Goal: Task Accomplishment & Management: Complete application form

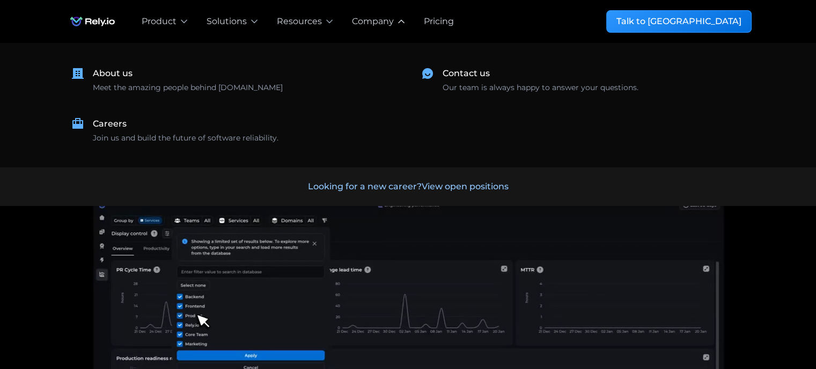
click at [352, 23] on div "Company" at bounding box center [373, 21] width 42 height 13
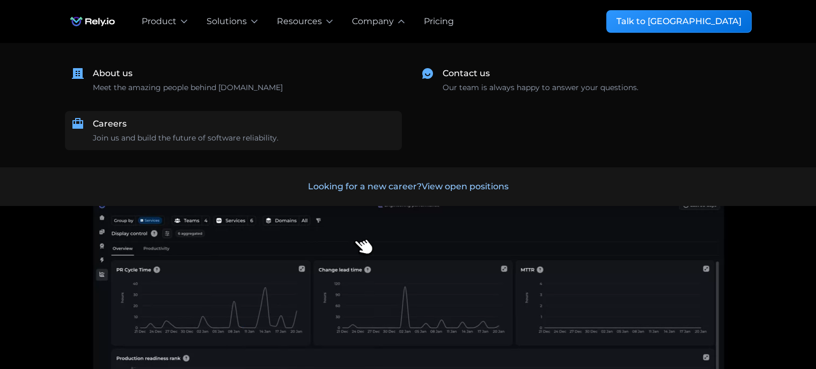
click at [270, 136] on div "Join us and build the future of software reliability." at bounding box center [186, 137] width 186 height 11
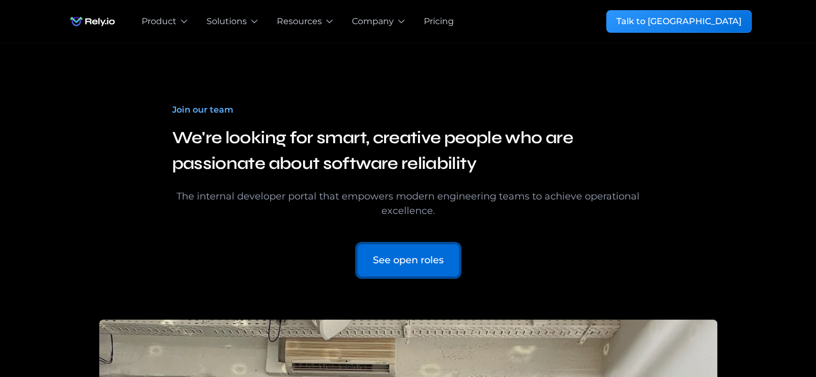
click at [416, 267] on div "See open roles" at bounding box center [408, 260] width 71 height 14
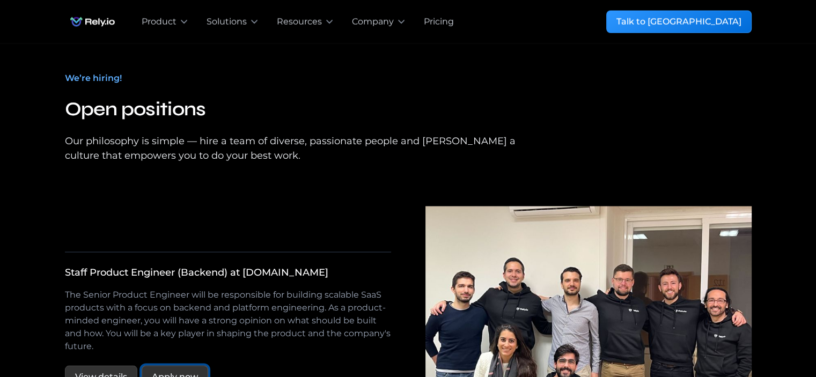
click at [187, 370] on div "Apply now" at bounding box center [175, 376] width 46 height 13
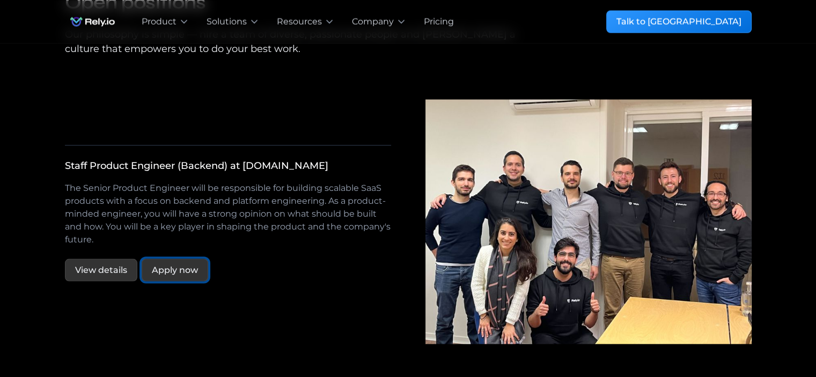
scroll to position [1935, 0]
click at [164, 263] on div "Apply now" at bounding box center [175, 269] width 46 height 13
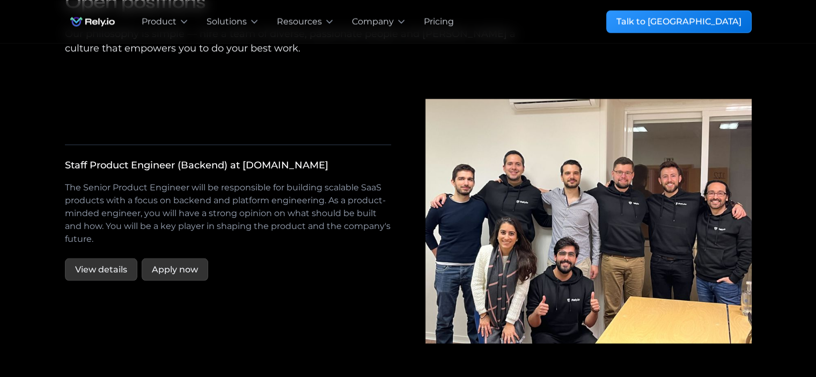
click at [174, 267] on div "Staff Product Engineer (Backend) at Rely.io Software Development Customer Succe…" at bounding box center [228, 220] width 326 height 153
click at [178, 263] on div "Apply now" at bounding box center [175, 269] width 46 height 13
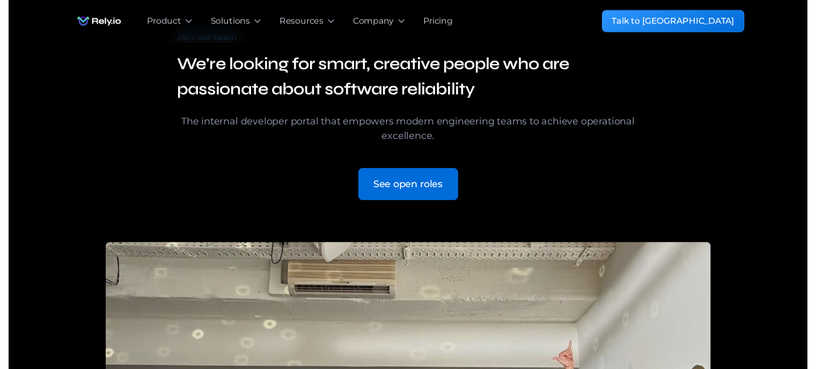
scroll to position [69, 0]
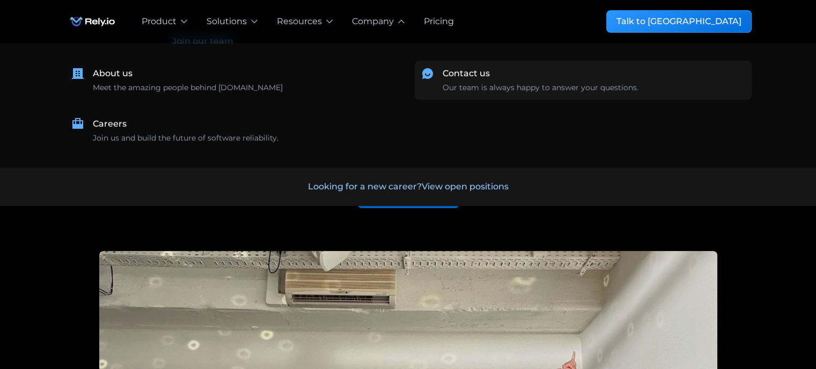
click at [461, 85] on div "Our team is always happy to answer your questions." at bounding box center [541, 87] width 196 height 11
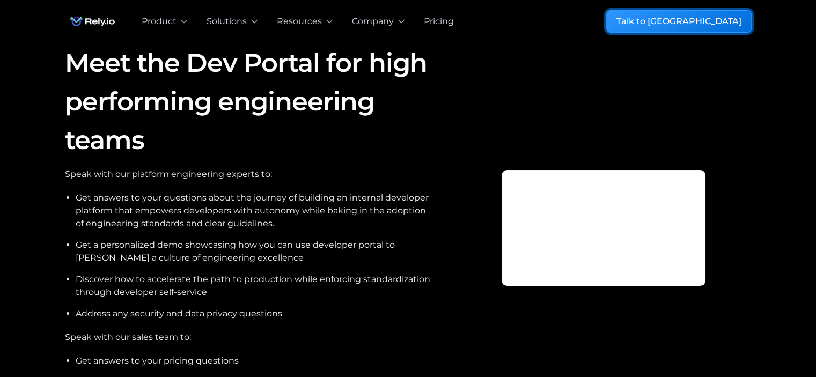
click at [701, 30] on link "Talk to [GEOGRAPHIC_DATA]" at bounding box center [678, 21] width 145 height 23
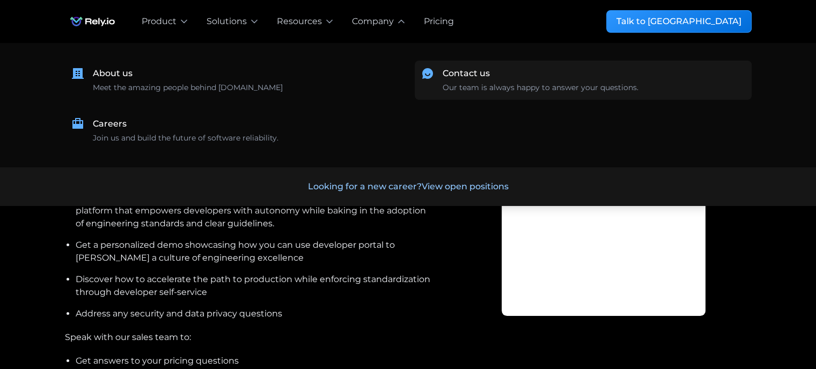
click at [517, 90] on div "Our team is always happy to answer your questions." at bounding box center [541, 87] width 196 height 11
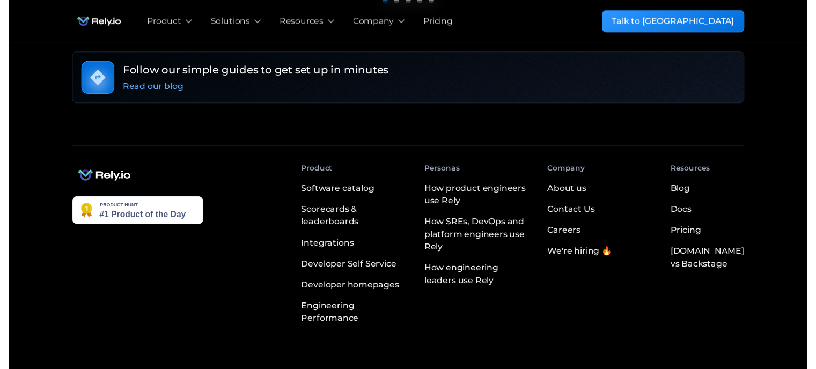
scroll to position [901, 0]
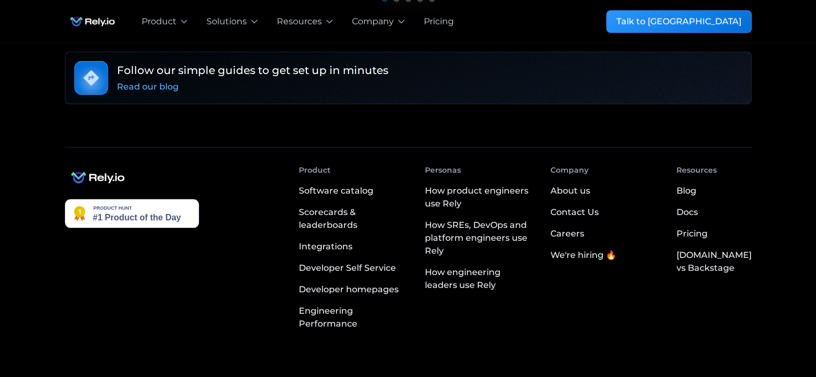
click at [153, 93] on div "Read our blog" at bounding box center [148, 86] width 62 height 13
